Goal: Information Seeking & Learning: Learn about a topic

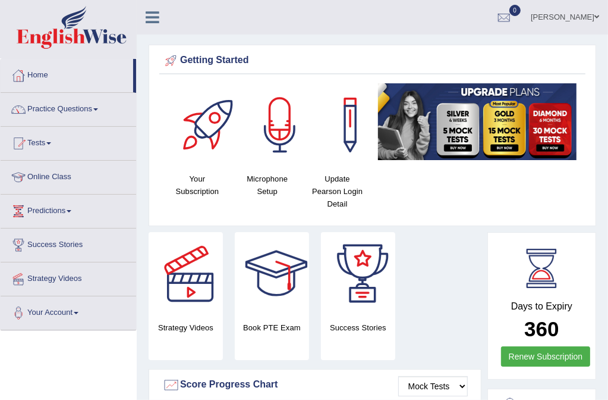
click at [81, 172] on link "Online Class" at bounding box center [69, 176] width 136 height 30
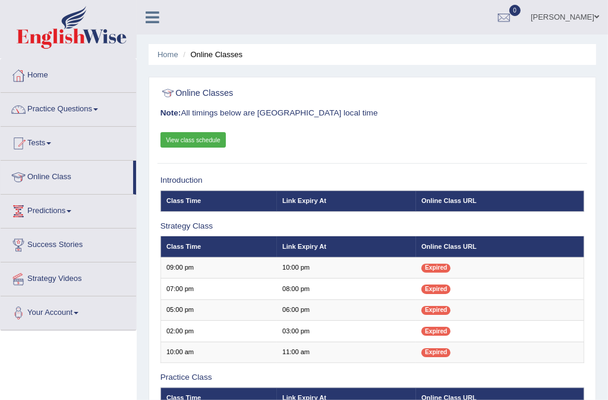
scroll to position [309, 0]
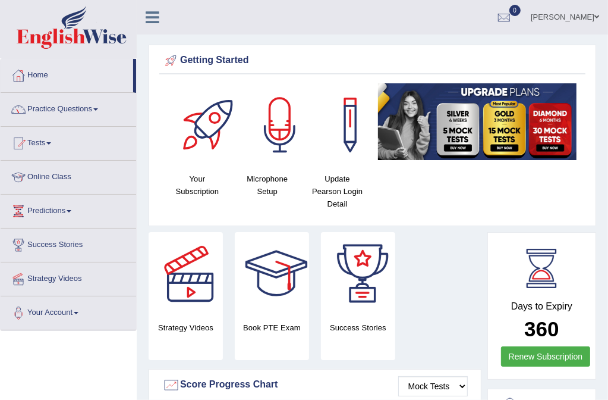
click at [95, 110] on link "Practice Questions" at bounding box center [69, 108] width 136 height 30
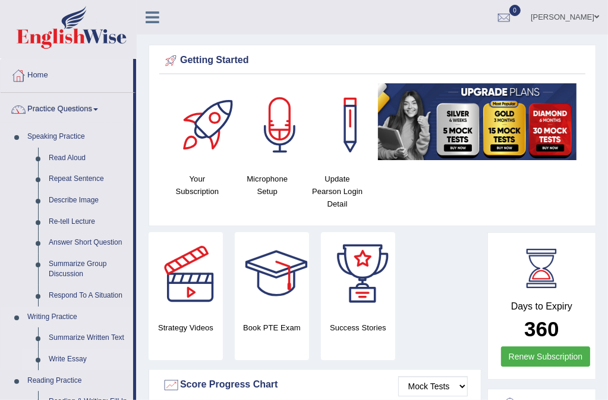
click at [131, 354] on link "Write Essay" at bounding box center [88, 358] width 90 height 21
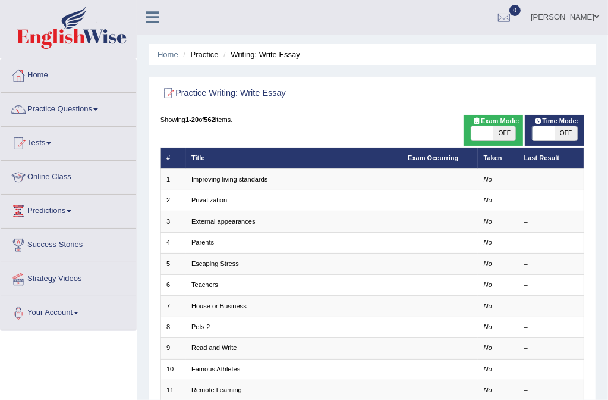
click at [100, 111] on link "Practice Questions" at bounding box center [69, 108] width 136 height 30
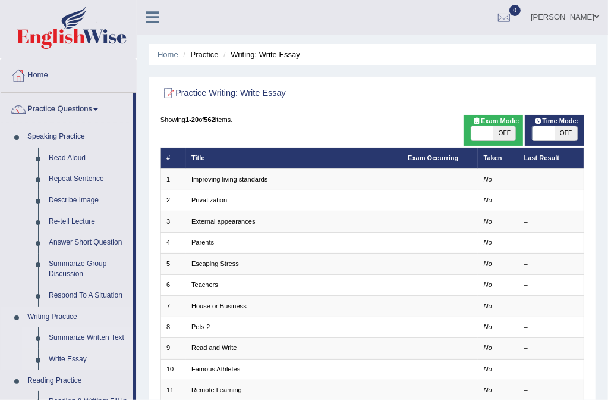
click at [105, 332] on link "Summarize Written Text" at bounding box center [88, 337] width 90 height 21
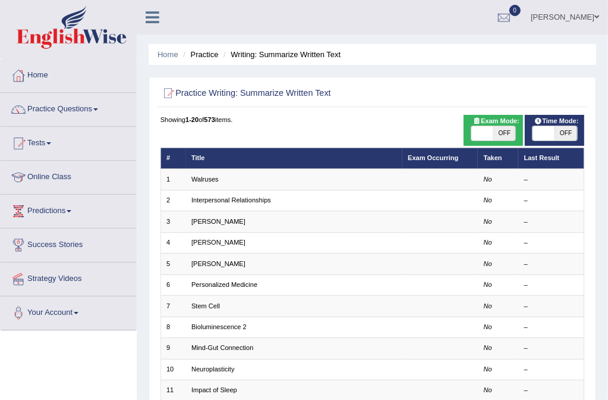
click at [607, 293] on div "Home Practice Writing: Summarize Written Text Practice Writing: Summarize Writt…" at bounding box center [373, 328] width 472 height 657
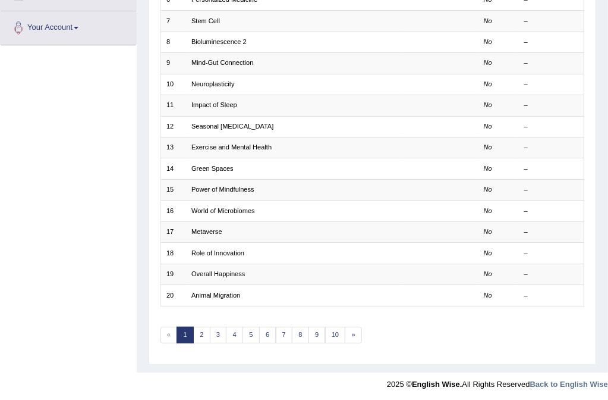
click at [602, 30] on div "Home Practice Writing: Summarize Written Text Practice Writing: Summarize Writt…" at bounding box center [373, 43] width 472 height 657
click at [601, 27] on div "Home Practice Writing: Summarize Written Text Practice Writing: Summarize Writt…" at bounding box center [373, 43] width 472 height 657
drag, startPoint x: 601, startPoint y: 27, endPoint x: 615, endPoint y: 28, distance: 14.3
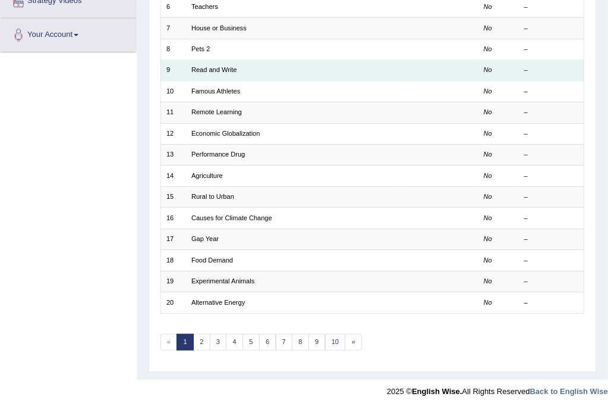
click at [473, 77] on td at bounding box center [441, 70] width 76 height 21
click at [300, 76] on td "Read and Write" at bounding box center [294, 70] width 216 height 21
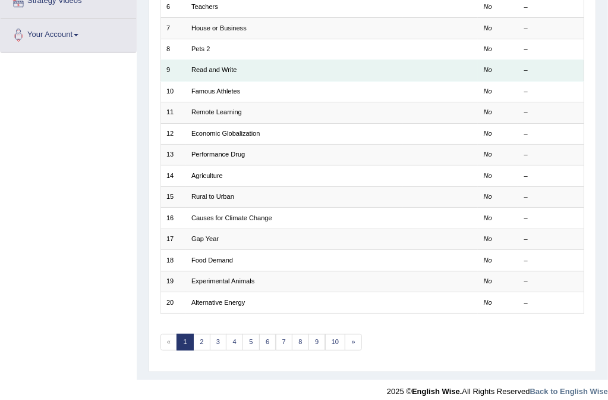
click at [262, 70] on td "Read and Write" at bounding box center [294, 70] width 216 height 21
click at [248, 73] on td "Read and Write" at bounding box center [294, 70] width 216 height 21
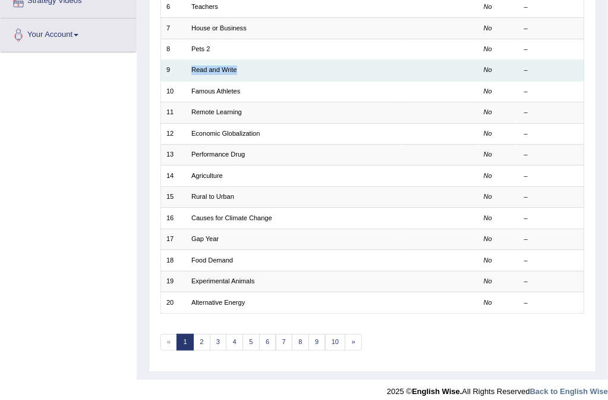
click at [248, 73] on td "Read and Write" at bounding box center [294, 70] width 216 height 21
click at [218, 66] on link "Read and Write" at bounding box center [214, 69] width 46 height 7
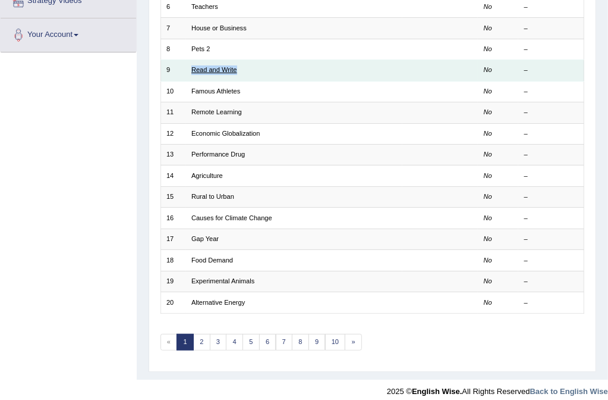
click at [218, 66] on link "Read and Write" at bounding box center [214, 69] width 46 height 7
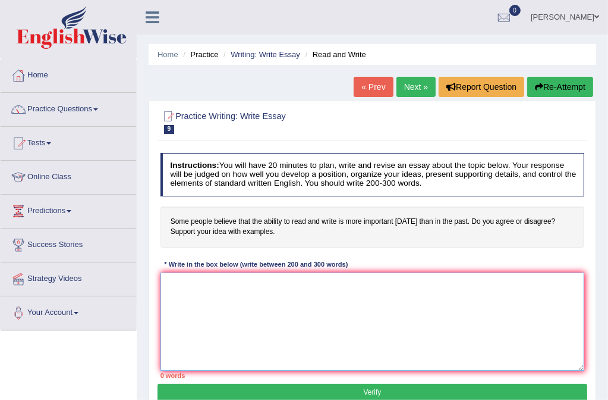
click at [164, 287] on textarea at bounding box center [373, 321] width 425 height 98
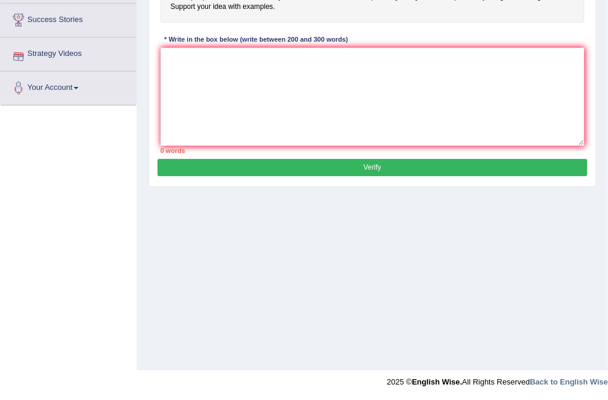
click at [64, 46] on link "Strategy Videos" at bounding box center [69, 52] width 136 height 30
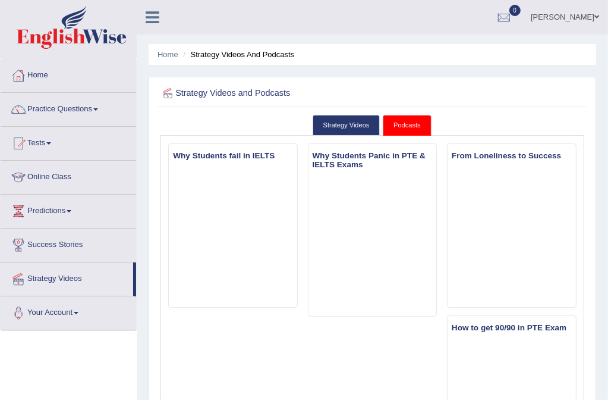
scroll to position [350, 0]
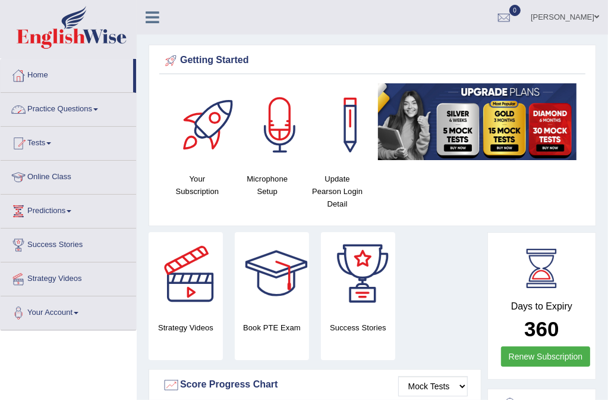
click at [98, 113] on link "Practice Questions" at bounding box center [69, 108] width 136 height 30
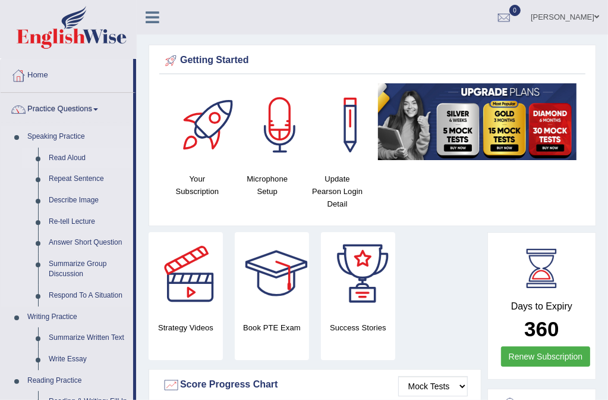
click at [83, 156] on link "Read Aloud" at bounding box center [88, 157] width 90 height 21
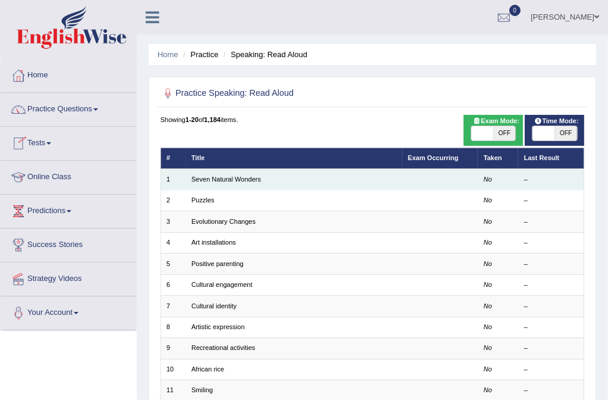
click at [209, 185] on td "Seven Natural Wonders" at bounding box center [294, 179] width 216 height 21
click at [271, 178] on td "Seven Natural Wonders" at bounding box center [294, 179] width 216 height 21
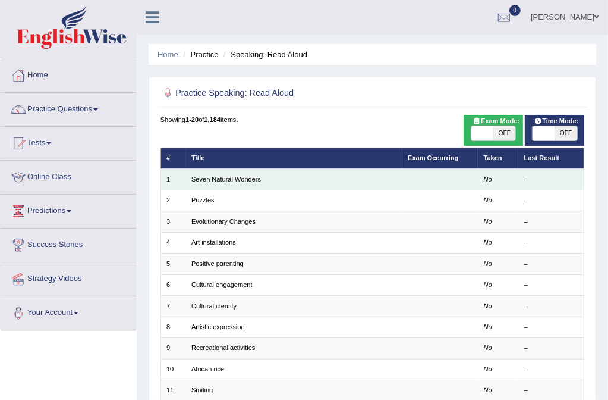
click at [271, 178] on td "Seven Natural Wonders" at bounding box center [294, 179] width 216 height 21
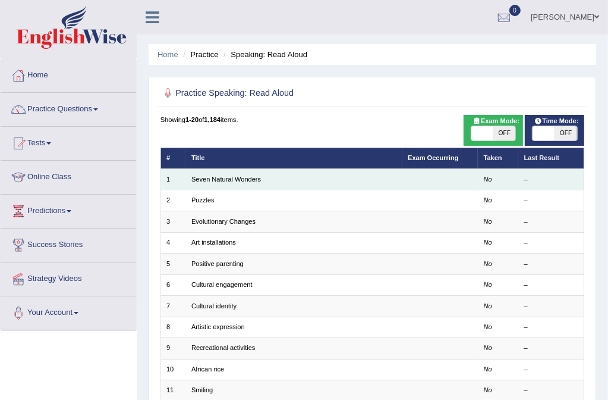
click at [174, 175] on td "1" at bounding box center [174, 179] width 26 height 21
click at [278, 175] on td "Seven Natural Wonders" at bounding box center [294, 179] width 216 height 21
click at [281, 184] on td "Seven Natural Wonders" at bounding box center [294, 179] width 216 height 21
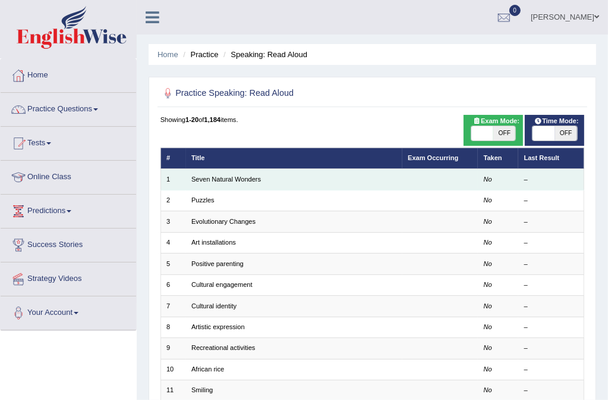
click at [281, 184] on td "Seven Natural Wonders" at bounding box center [294, 179] width 216 height 21
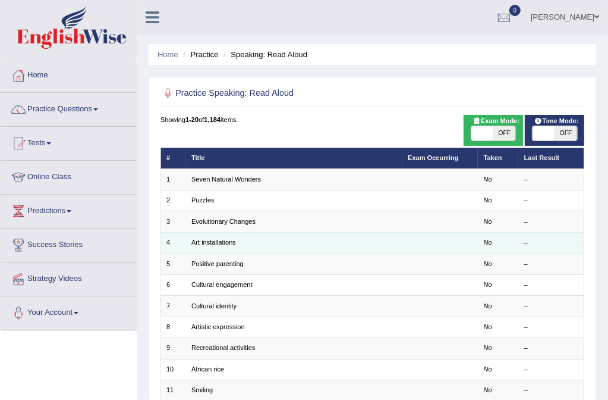
click at [184, 243] on td "4" at bounding box center [174, 242] width 26 height 21
click at [227, 242] on link "Art installations" at bounding box center [213, 241] width 45 height 7
click at [227, 241] on link "Art installations" at bounding box center [213, 241] width 45 height 7
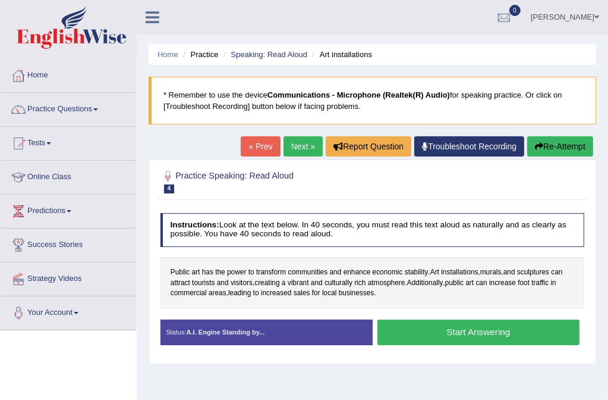
click at [469, 336] on button "Start Answering" at bounding box center [479, 332] width 202 height 26
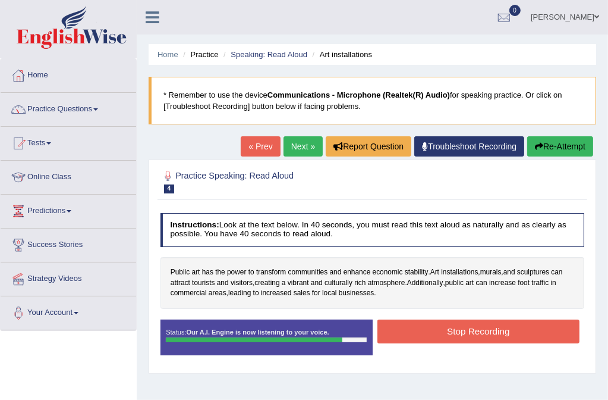
click at [470, 330] on button "Stop Recording" at bounding box center [479, 330] width 202 height 23
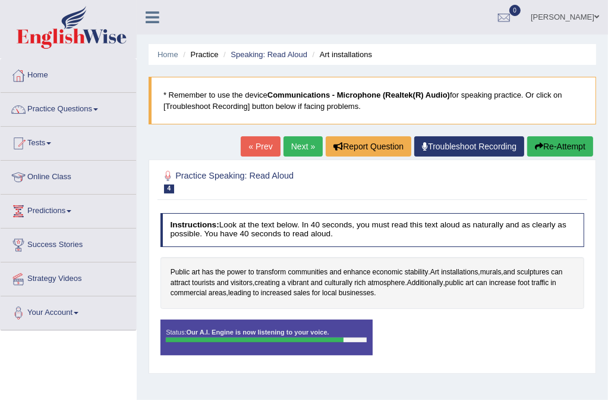
click at [470, 330] on div "Status: Our A.I. Engine is now listening to your voice. Start Answering Stop Re…" at bounding box center [373, 342] width 425 height 46
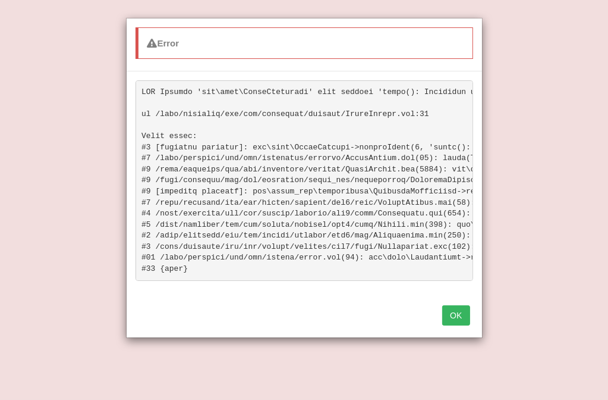
click at [516, 46] on div "Error OK" at bounding box center [304, 200] width 608 height 400
click at [465, 316] on button "OK" at bounding box center [455, 315] width 27 height 20
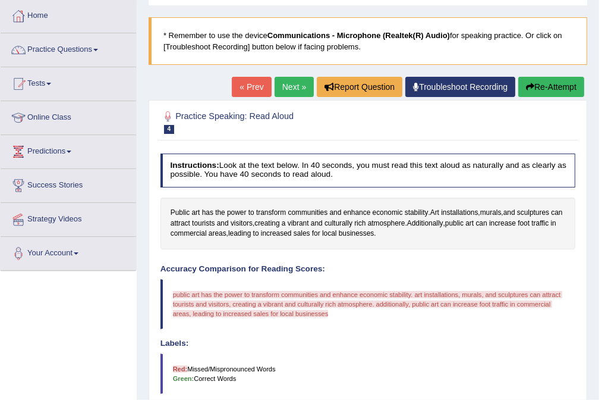
scroll to position [59, 0]
click at [330, 313] on blockquote "public art has the power to transform communities and enhance economic stabilit…" at bounding box center [369, 304] width 416 height 51
click at [331, 303] on span "public art has the power to transform communities and enhance economic stabilit…" at bounding box center [368, 304] width 390 height 26
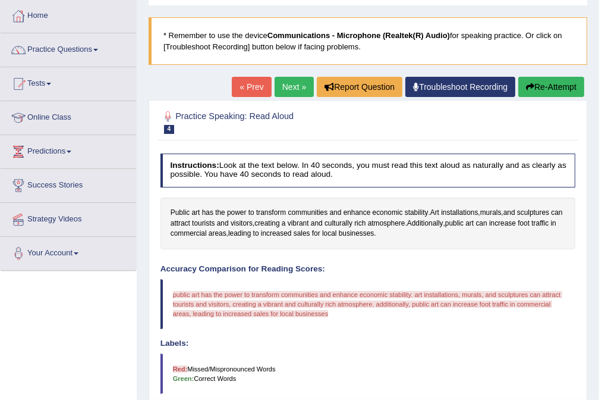
click at [336, 315] on blockquote "public art has the power to transform communities and enhance economic stabilit…" at bounding box center [369, 304] width 416 height 51
click at [328, 313] on blockquote "public art has the power to transform communities and enhance economic stabilit…" at bounding box center [369, 304] width 416 height 51
drag, startPoint x: 321, startPoint y: 309, endPoint x: 328, endPoint y: 306, distance: 8.0
click at [321, 309] on span "public art has the power to transform communities and enhance economic stabilit…" at bounding box center [368, 304] width 390 height 26
click at [328, 306] on span "public art has the power to transform communities and enhance economic stabilit…" at bounding box center [368, 304] width 390 height 26
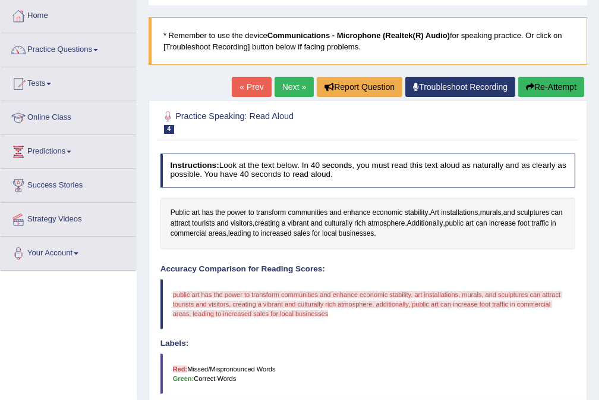
click at [326, 310] on span "public art has the power to transform communities and enhance economic stabilit…" at bounding box center [368, 304] width 390 height 26
click at [326, 311] on span "public art has the power to transform communities and enhance economic stabilit…" at bounding box center [368, 304] width 390 height 26
click at [335, 311] on blockquote "public art has the power to transform communities and enhance economic stabilit…" at bounding box center [369, 304] width 416 height 51
click at [332, 308] on blockquote "public art has the power to transform communities and enhance economic stabilit…" at bounding box center [369, 304] width 416 height 51
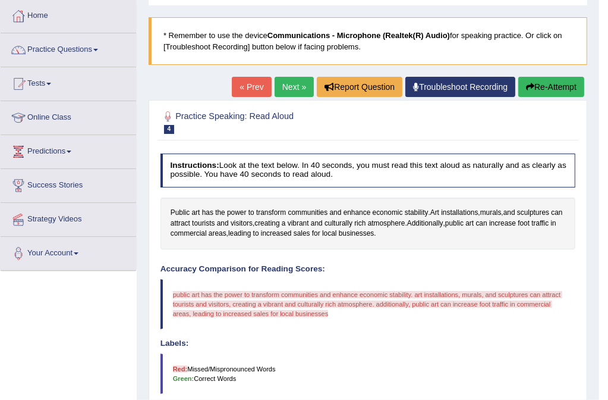
click at [332, 308] on blockquote "public art has the power to transform communities and enhance economic stabilit…" at bounding box center [369, 304] width 416 height 51
click at [180, 292] on span "public art has the power to transform communities and enhance economic stabilit…" at bounding box center [368, 304] width 390 height 26
drag, startPoint x: 175, startPoint y: 289, endPoint x: 161, endPoint y: 291, distance: 14.4
click at [172, 290] on blockquote "public art has the power to transform communities and enhance economic stabilit…" at bounding box center [369, 304] width 416 height 51
drag, startPoint x: 160, startPoint y: 291, endPoint x: 167, endPoint y: 291, distance: 6.5
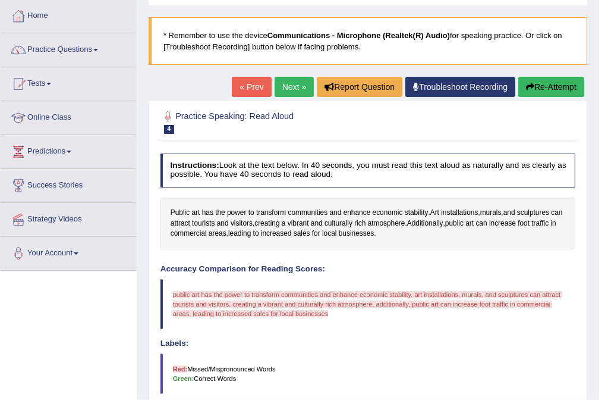
click at [165, 291] on blockquote "public art has the power to transform communities and enhance economic stabilit…" at bounding box center [369, 304] width 416 height 51
drag, startPoint x: 171, startPoint y: 291, endPoint x: 198, endPoint y: 306, distance: 30.6
click at [198, 306] on blockquote "public art has the power to transform communities and enhance economic stabilit…" at bounding box center [369, 304] width 416 height 51
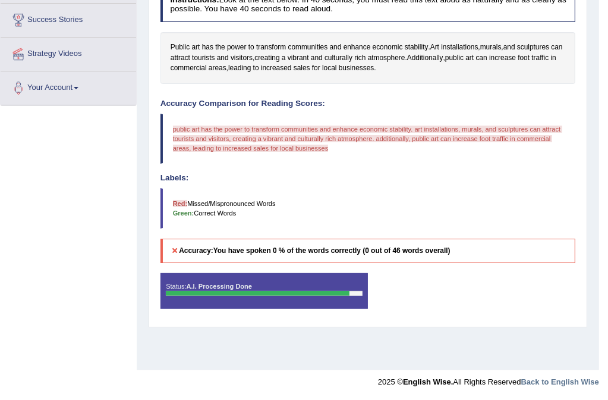
scroll to position [0, 0]
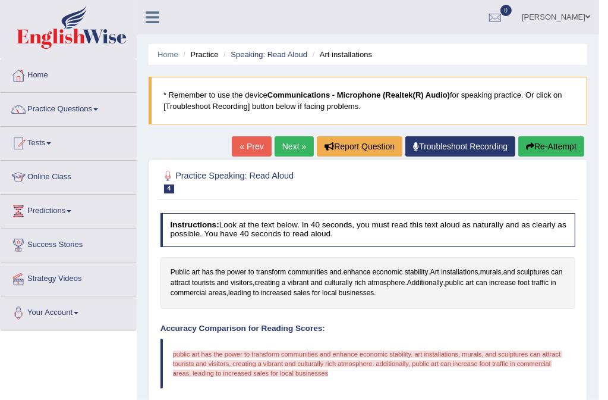
drag, startPoint x: 275, startPoint y: 98, endPoint x: 205, endPoint y: 202, distance: 125.0
click at [250, 148] on div "Home Practice Speaking: Read Aloud Art installations * Remember to use the devi…" at bounding box center [368, 297] width 463 height 595
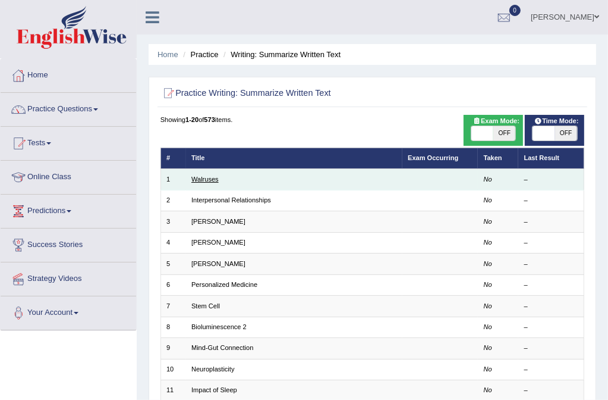
click at [218, 179] on link "Walruses" at bounding box center [204, 178] width 27 height 7
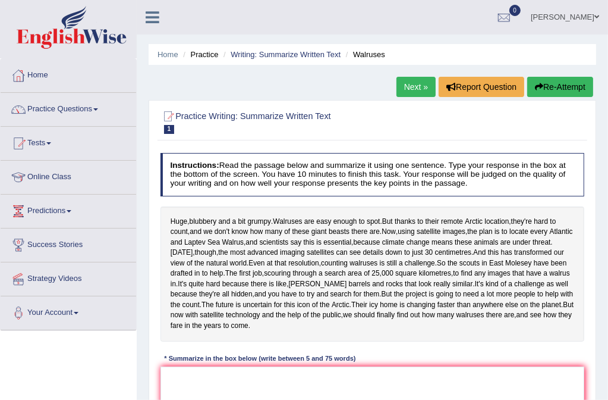
click at [196, 52] on li "Practice" at bounding box center [199, 54] width 38 height 11
